Goal: Use online tool/utility: Use online tool/utility

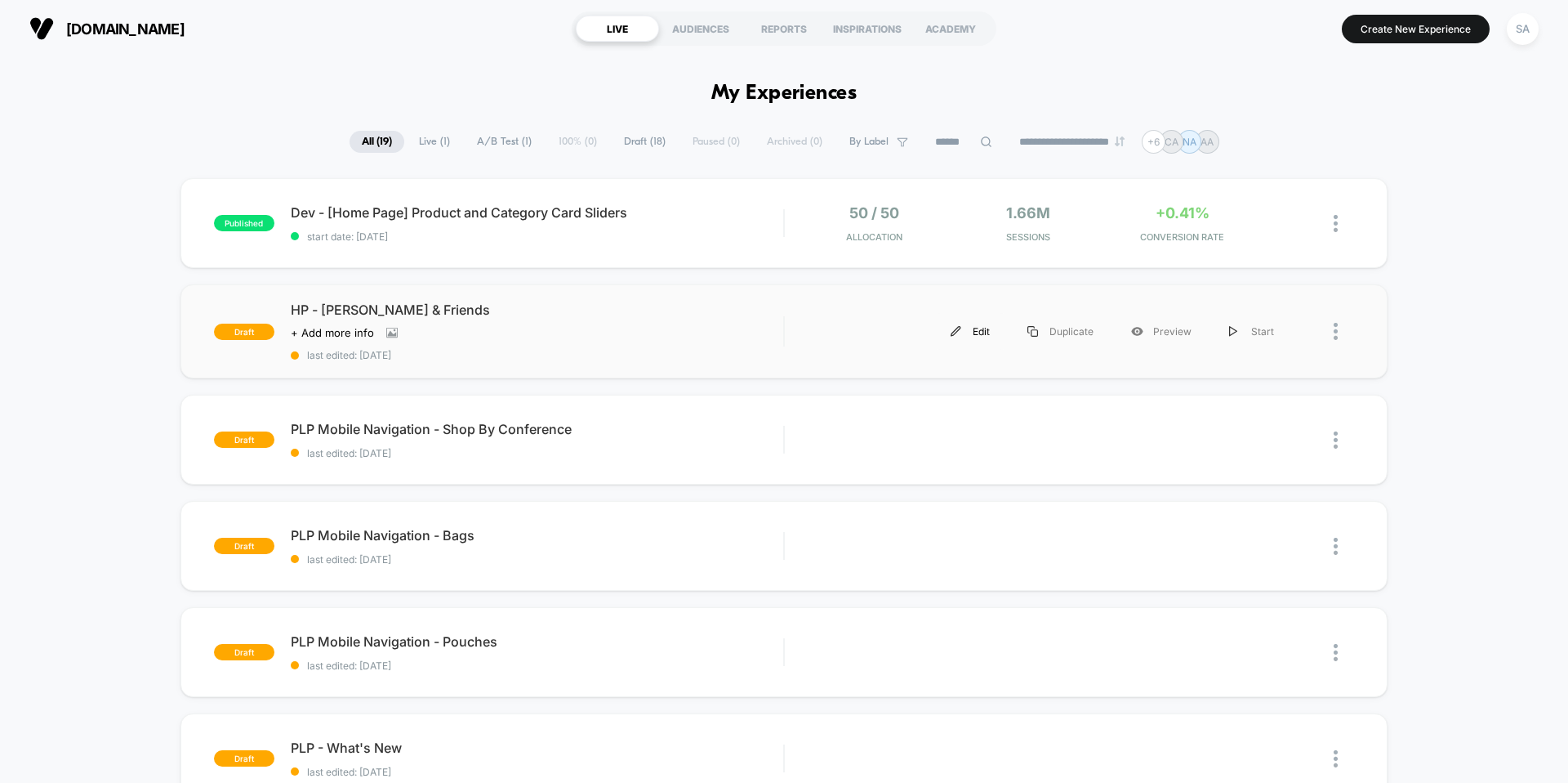
click at [993, 333] on div "Edit" at bounding box center [970, 331] width 77 height 37
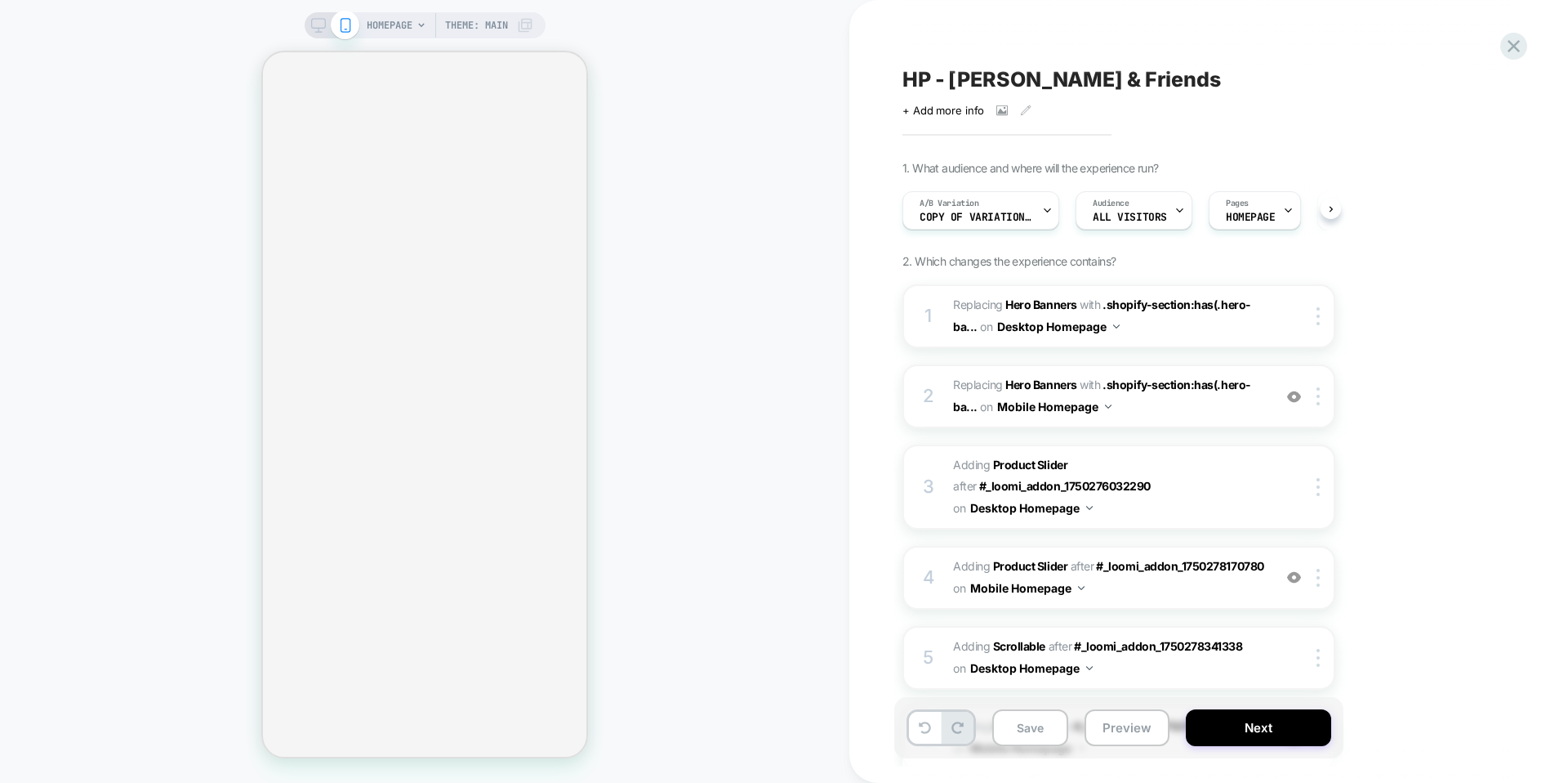
scroll to position [0, 1]
click at [1129, 725] on button "Preview" at bounding box center [1127, 728] width 85 height 37
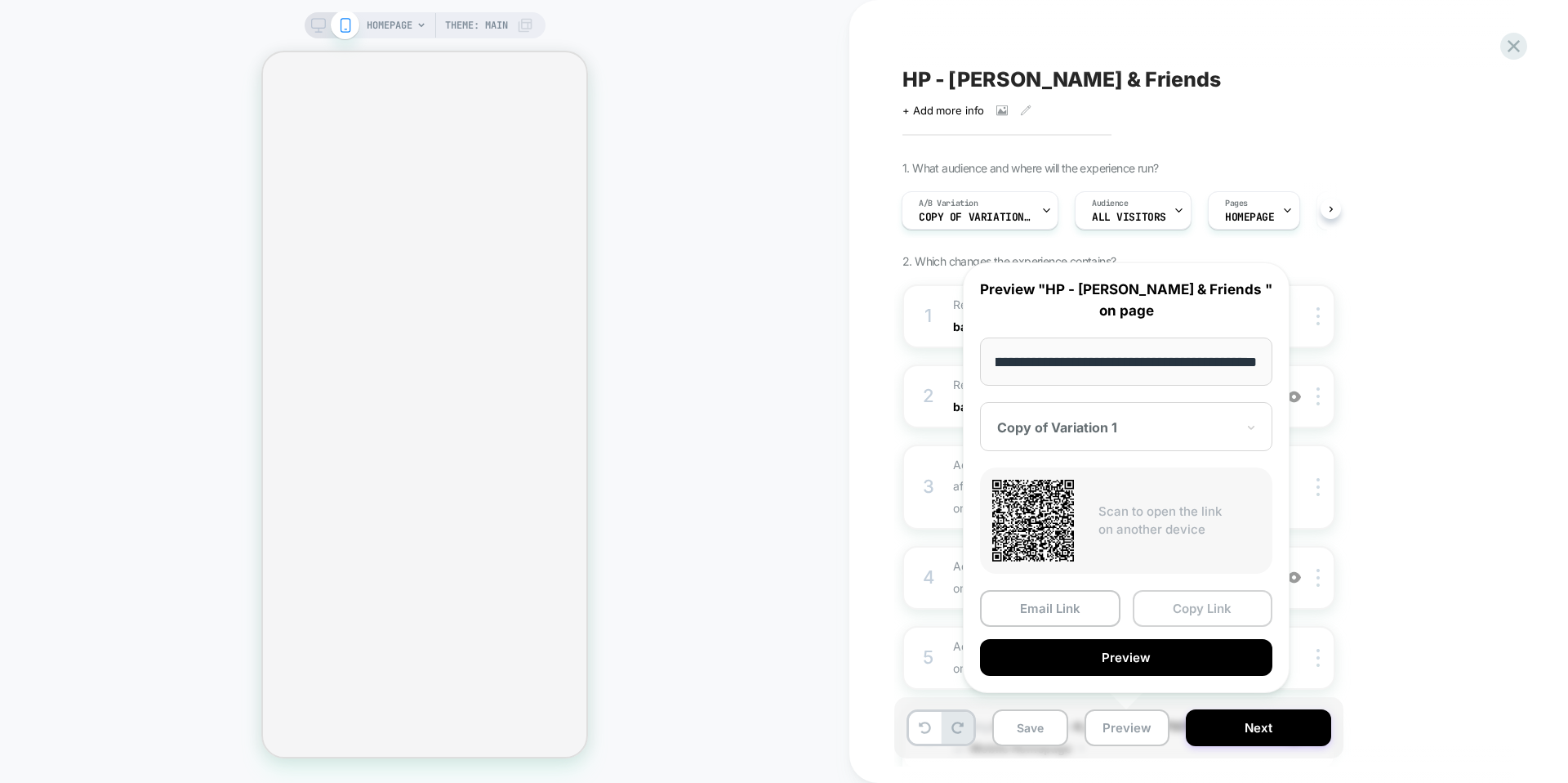
scroll to position [0, 0]
click at [1170, 609] on button "Copy Link" at bounding box center [1203, 608] width 140 height 37
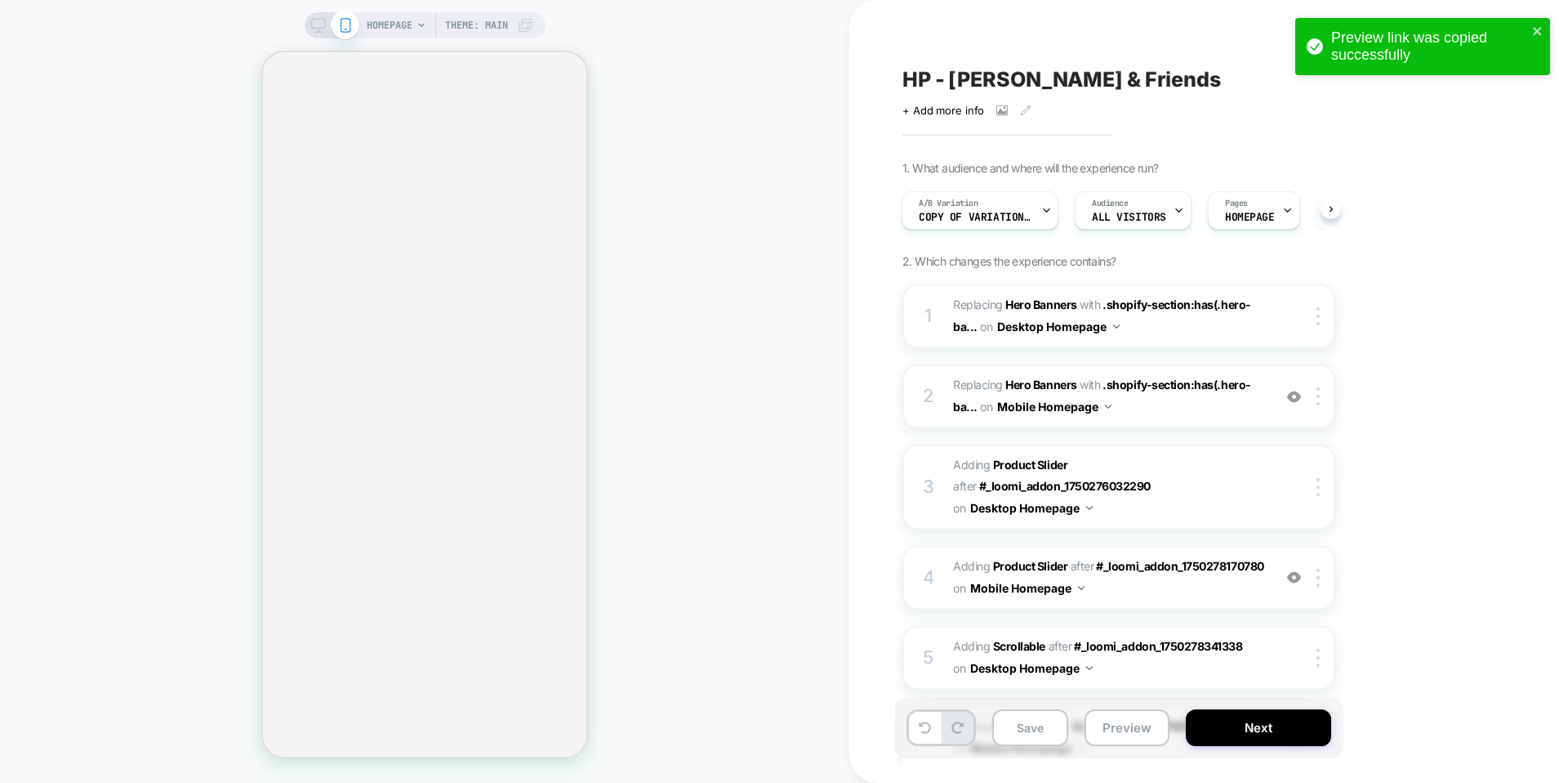
scroll to position [0, 1]
